Goal: Task Accomplishment & Management: Manage account settings

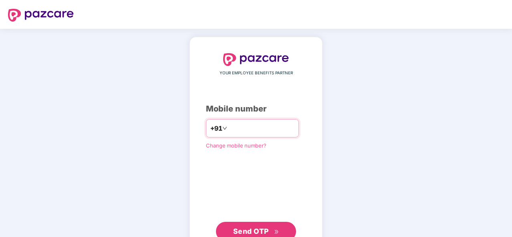
type input "**********"
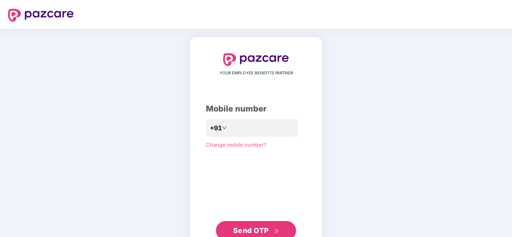
click at [253, 225] on button "Send OTP" at bounding box center [256, 230] width 80 height 19
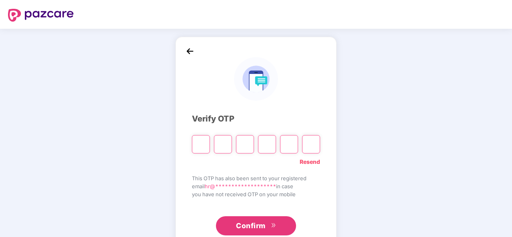
click at [193, 51] on img at bounding box center [190, 51] width 12 height 12
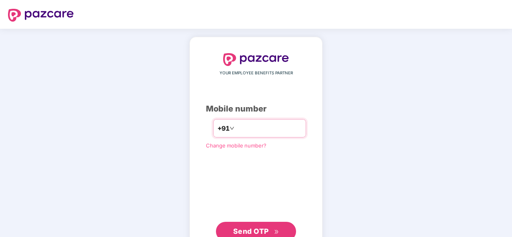
type input "**********"
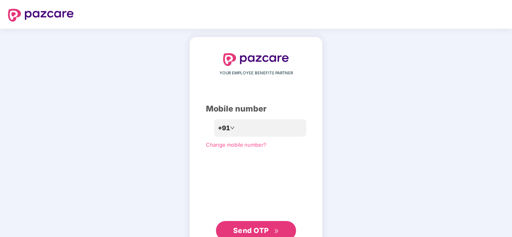
click at [274, 234] on span "Send OTP" at bounding box center [256, 230] width 46 height 11
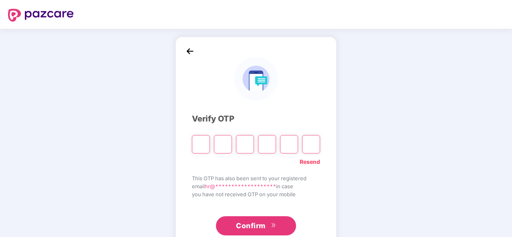
type input "*"
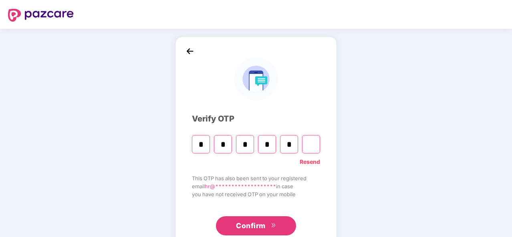
type input "*"
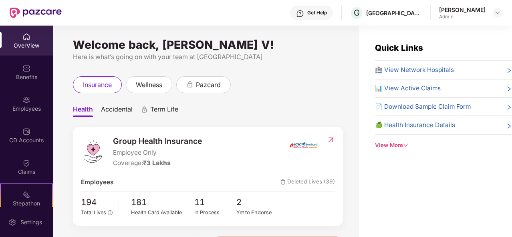
click at [466, 124] on div "🍏 Health Insurance Details" at bounding box center [443, 126] width 137 height 10
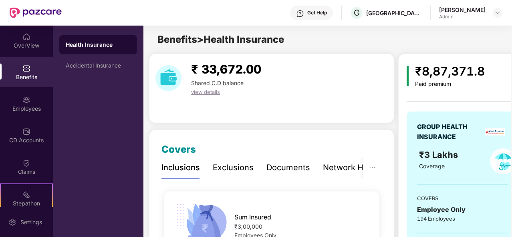
click at [295, 169] on div "Documents" at bounding box center [288, 168] width 44 height 12
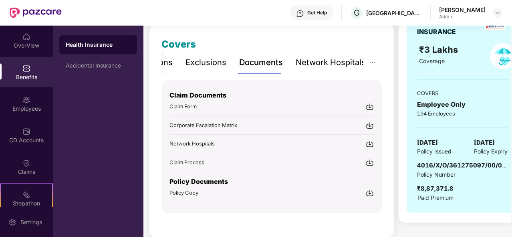
scroll to position [117, 0]
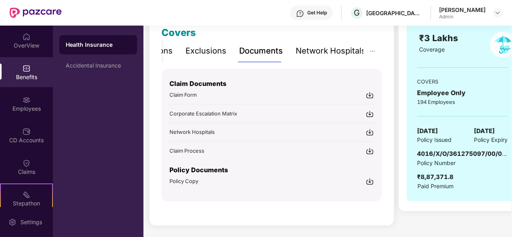
click at [370, 181] on img at bounding box center [370, 182] width 8 height 8
